Goal: Navigation & Orientation: Find specific page/section

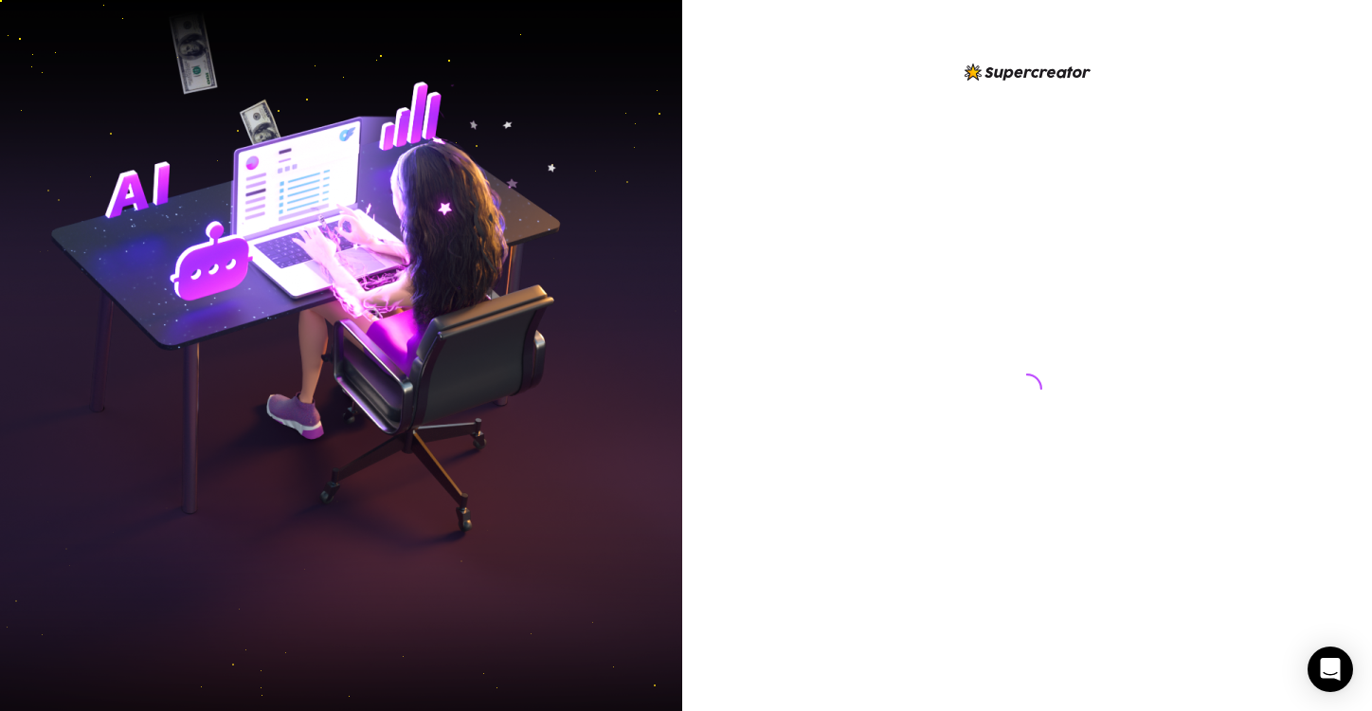
click at [142, 180] on img at bounding box center [341, 356] width 682 height 856
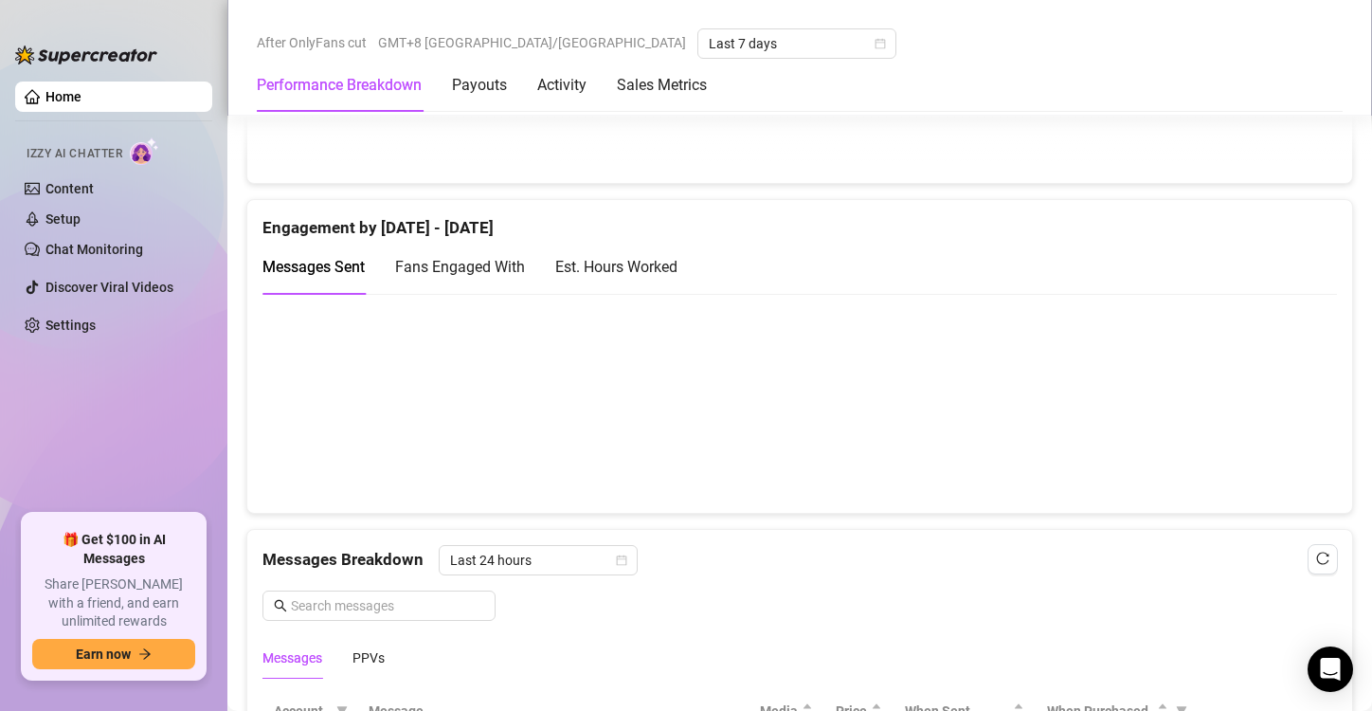
scroll to position [1706, 0]
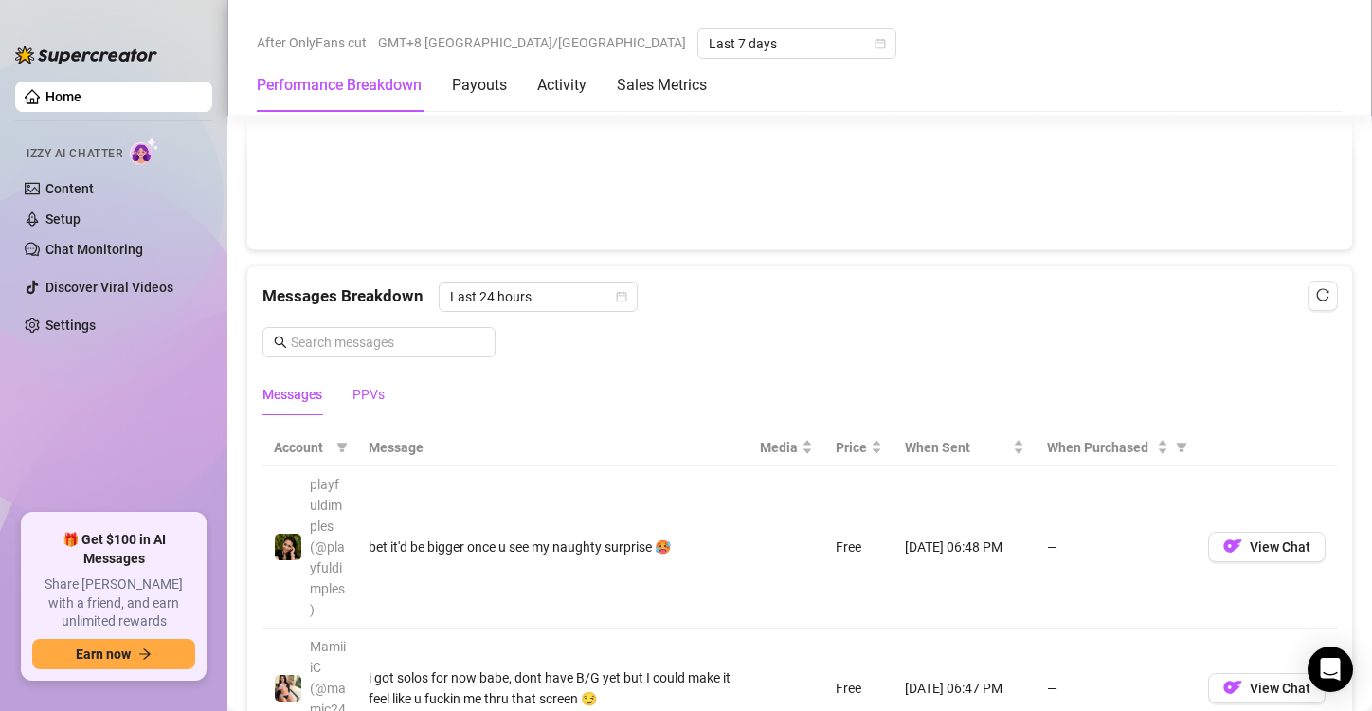
click at [384, 387] on div "PPVs" at bounding box center [368, 394] width 32 height 21
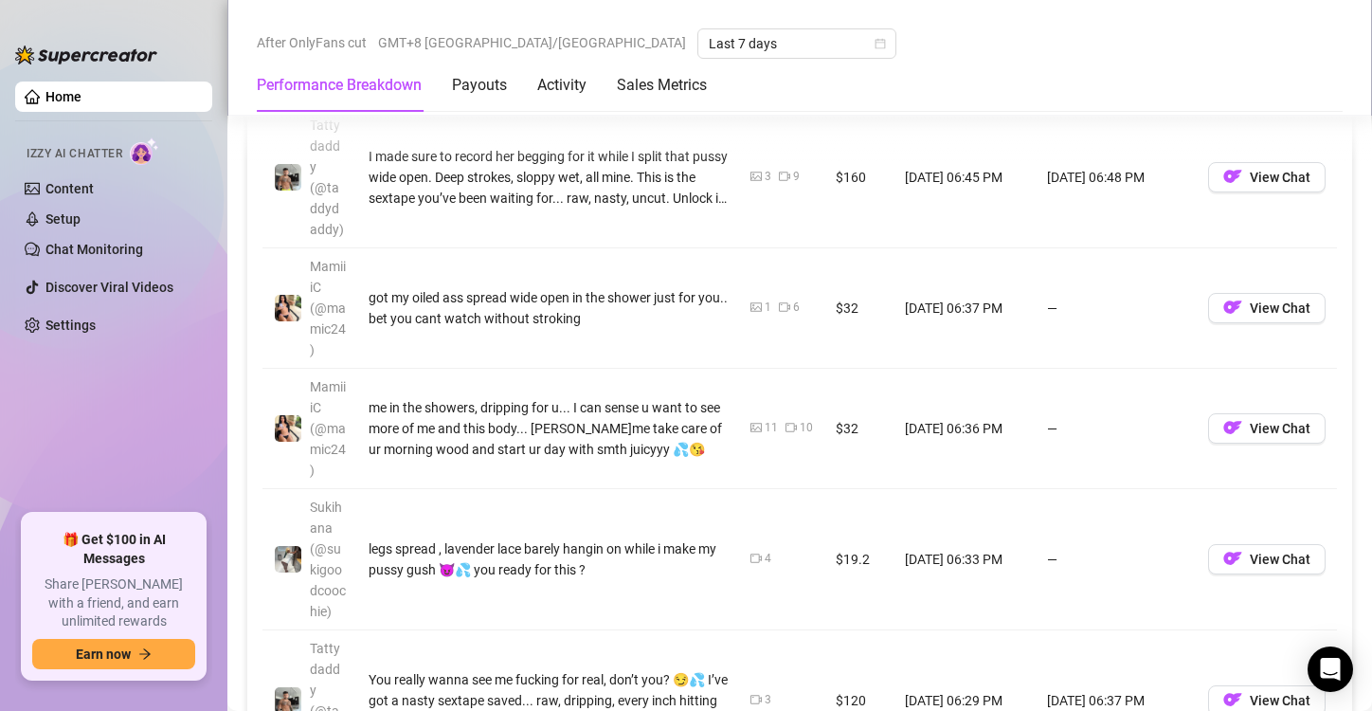
scroll to position [2085, 0]
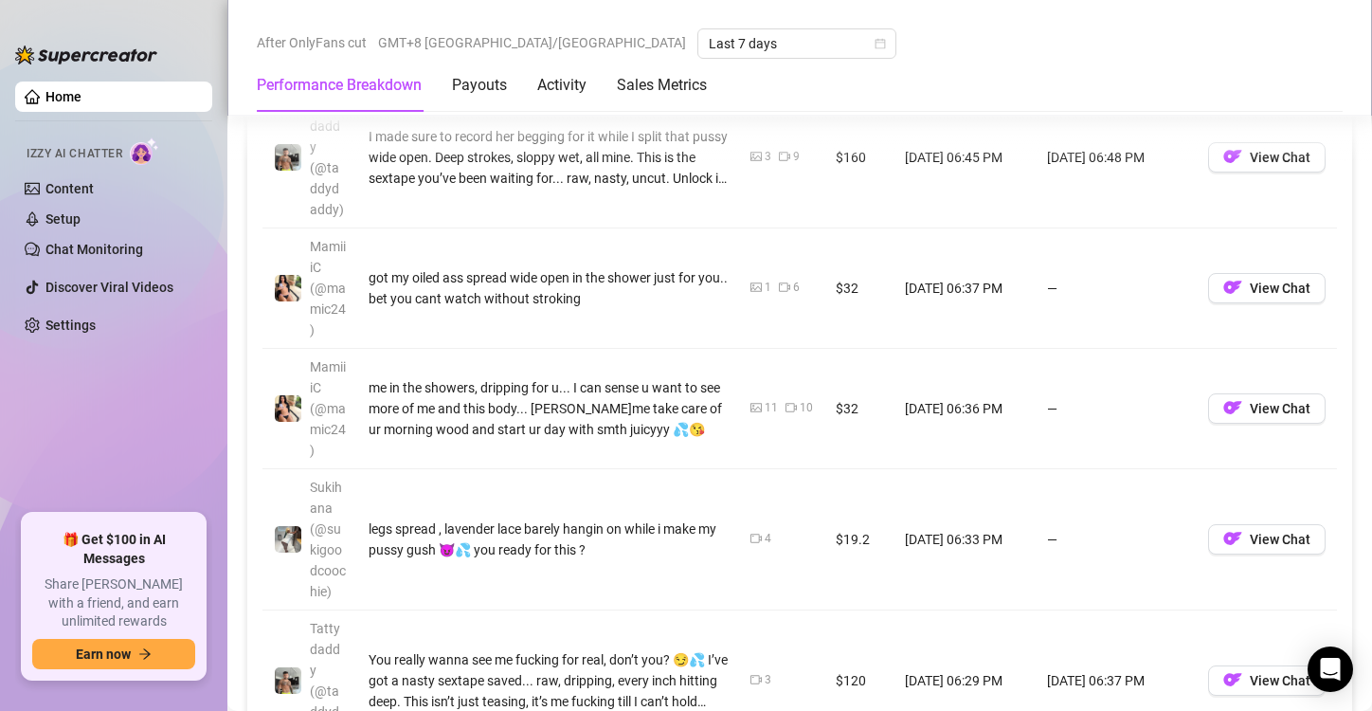
click at [128, 418] on ul "Home Izzy AI Chatter Content Setup Chat Monitoring Discover Viral Videos Settin…" at bounding box center [113, 290] width 197 height 432
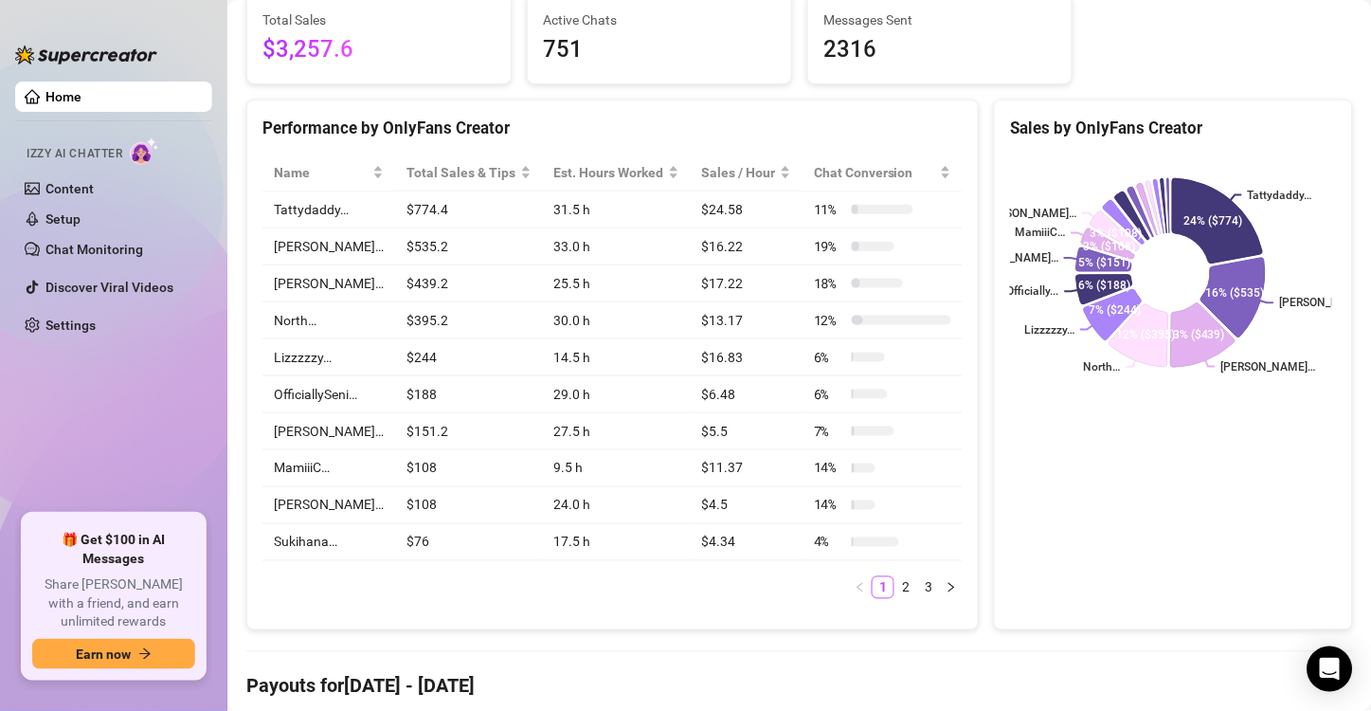
scroll to position [284, 0]
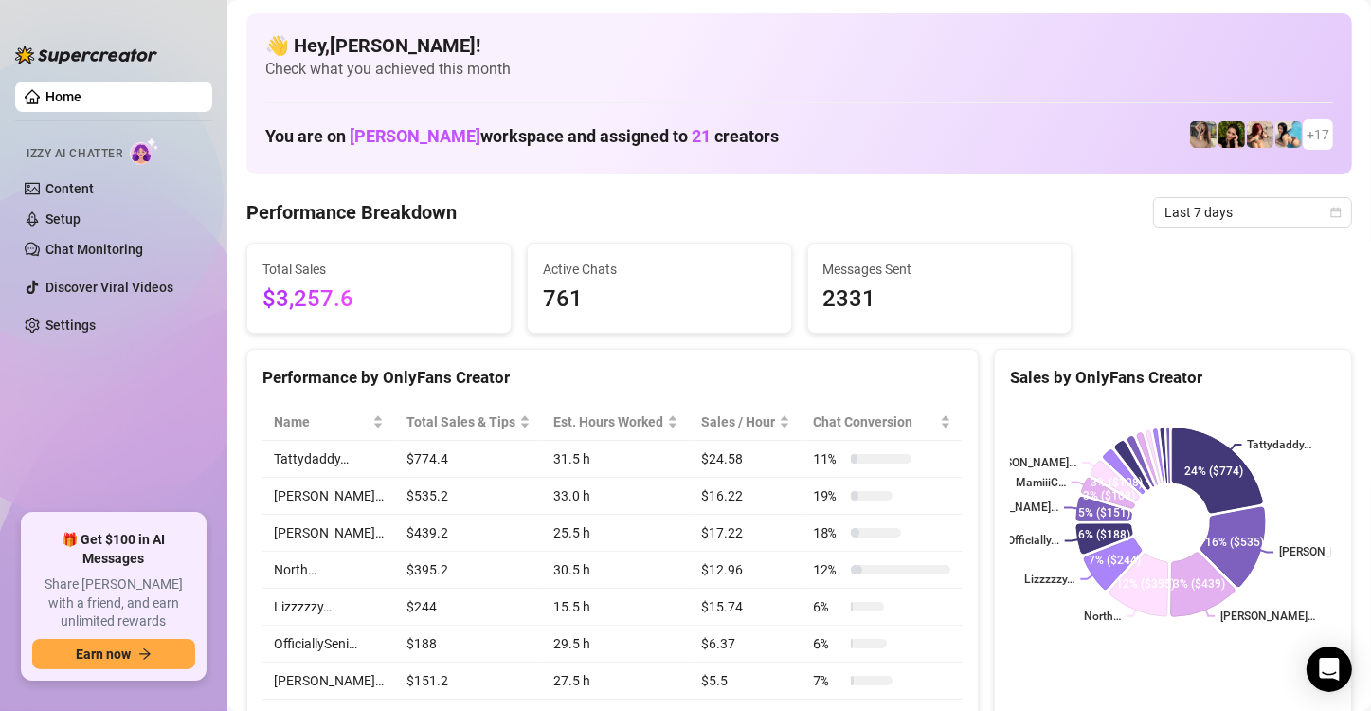
click at [152, 442] on ul "Home Izzy AI Chatter Content Setup Chat Monitoring Discover Viral Videos Settin…" at bounding box center [113, 290] width 197 height 432
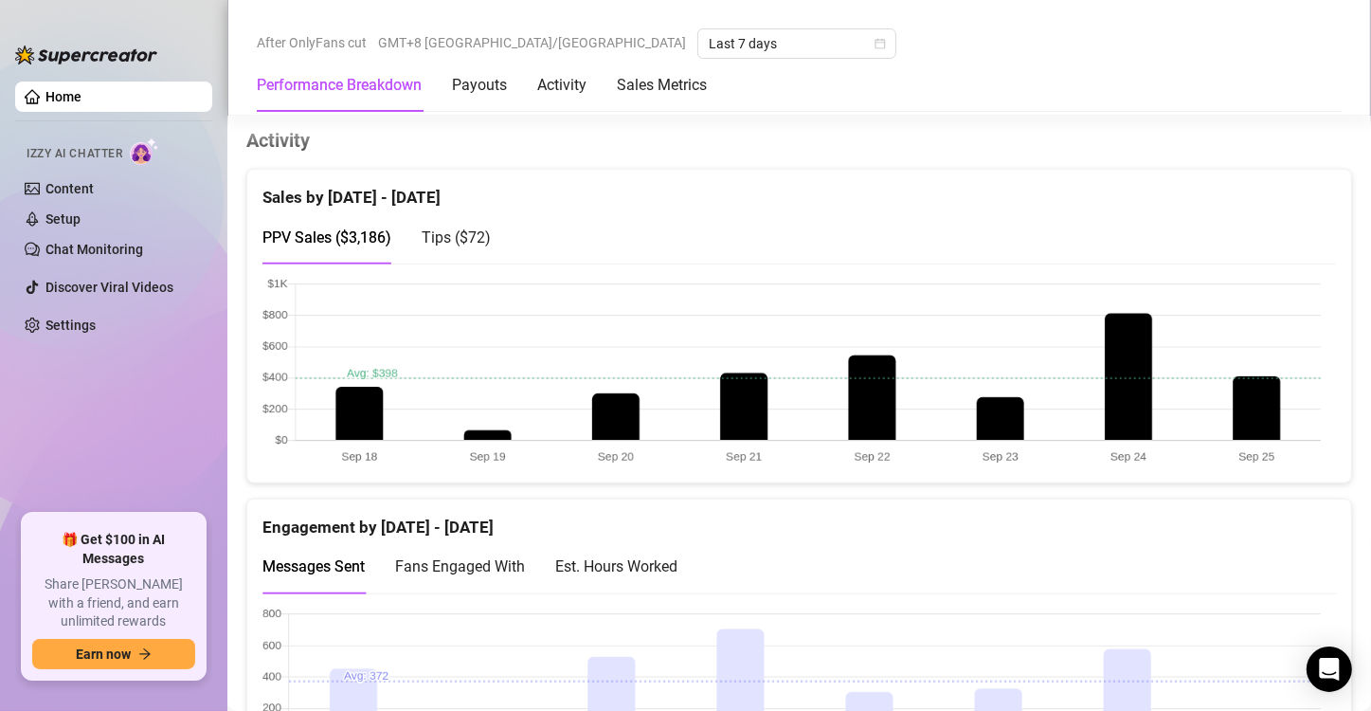
scroll to position [1137, 0]
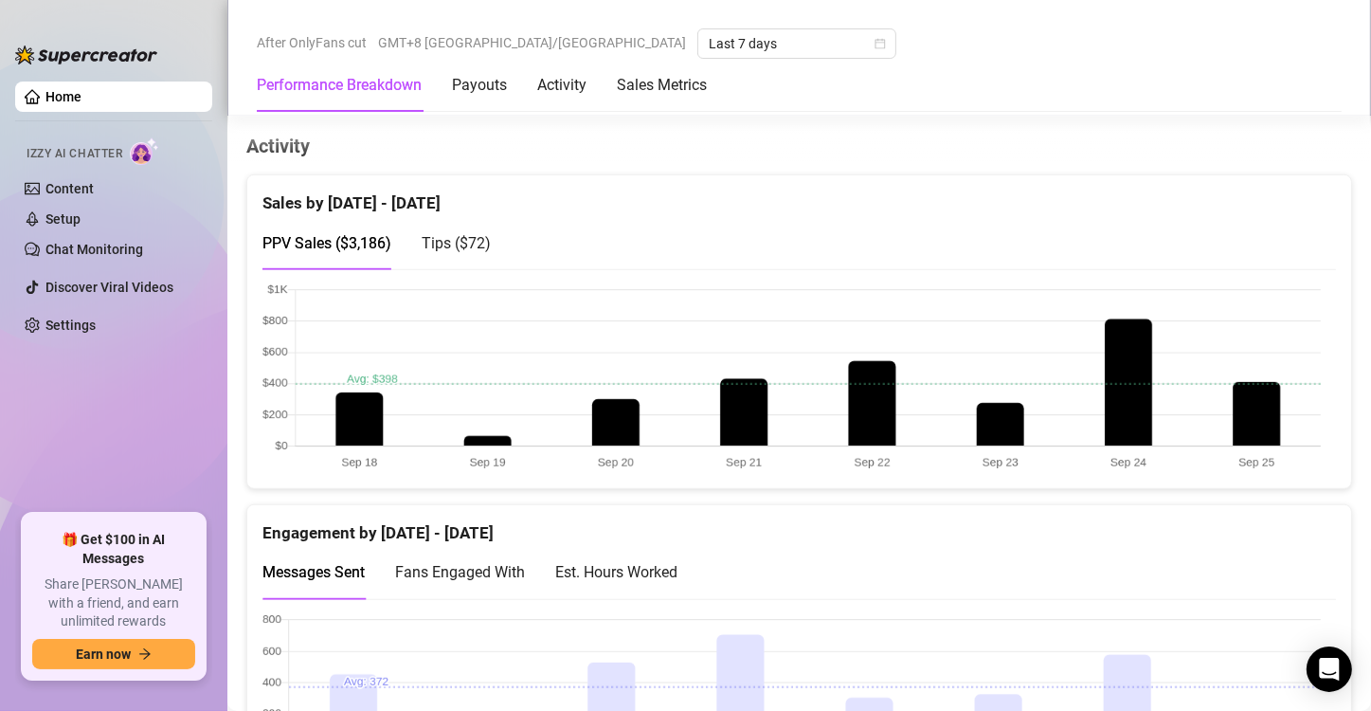
click at [435, 243] on span "Tips ( $72 )" at bounding box center [456, 243] width 69 height 18
click at [350, 241] on span "PPV Sales ( $3,186 )" at bounding box center [326, 243] width 129 height 18
click at [38, 462] on ul "Home Izzy AI Chatter Content Setup Chat Monitoring Discover Viral Videos Settin…" at bounding box center [113, 290] width 197 height 432
click at [149, 456] on ul "Home Izzy AI Chatter Content Setup Chat Monitoring Discover Viral Videos Settin…" at bounding box center [113, 290] width 197 height 432
click at [79, 451] on ul "Home Izzy AI Chatter Content Setup Chat Monitoring Discover Viral Videos Settin…" at bounding box center [113, 290] width 197 height 432
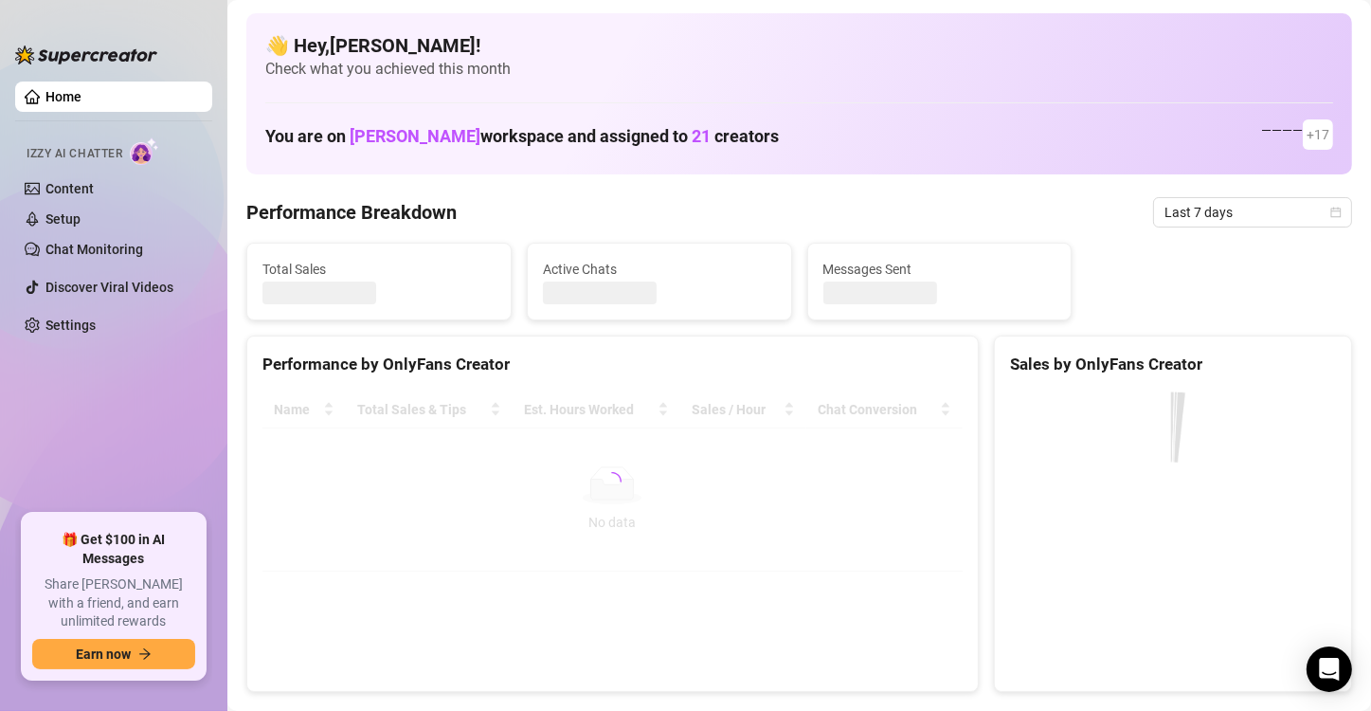
click at [128, 391] on ul "Home Izzy AI Chatter Content Setup Chat Monitoring Discover Viral Videos Settin…" at bounding box center [113, 290] width 197 height 432
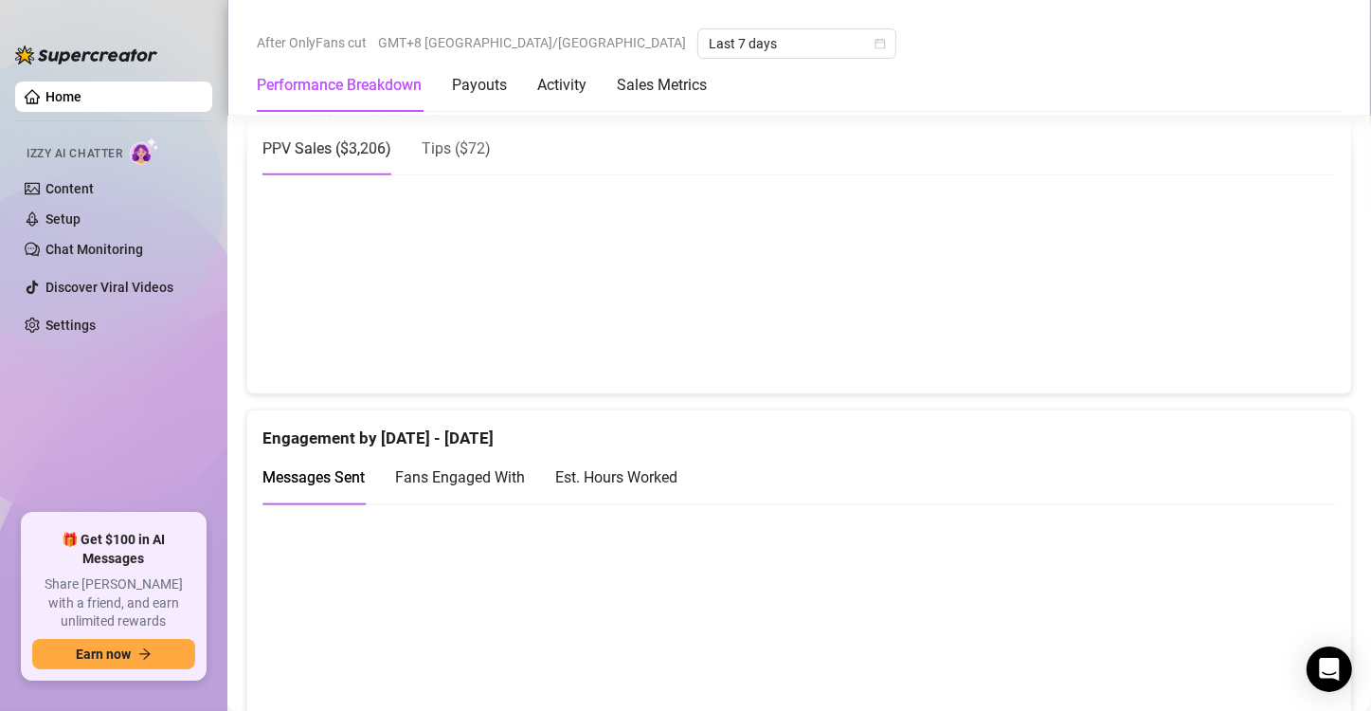
scroll to position [1516, 0]
